Goal: Find specific page/section: Find specific page/section

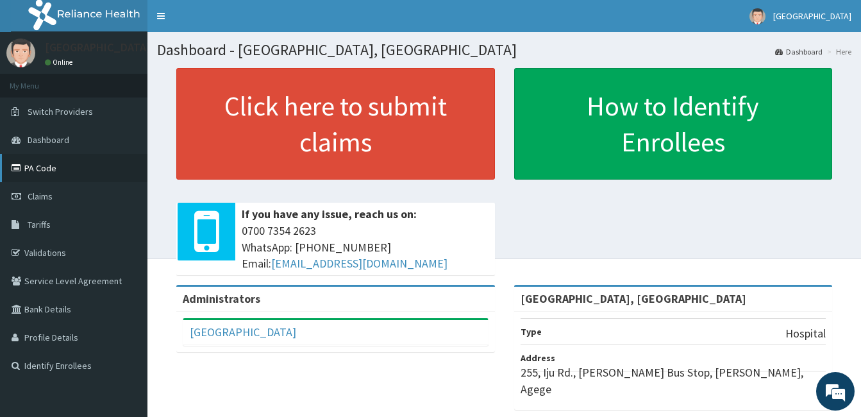
click at [70, 173] on link "PA Code" at bounding box center [73, 168] width 147 height 28
